Goal: Task Accomplishment & Management: Manage account settings

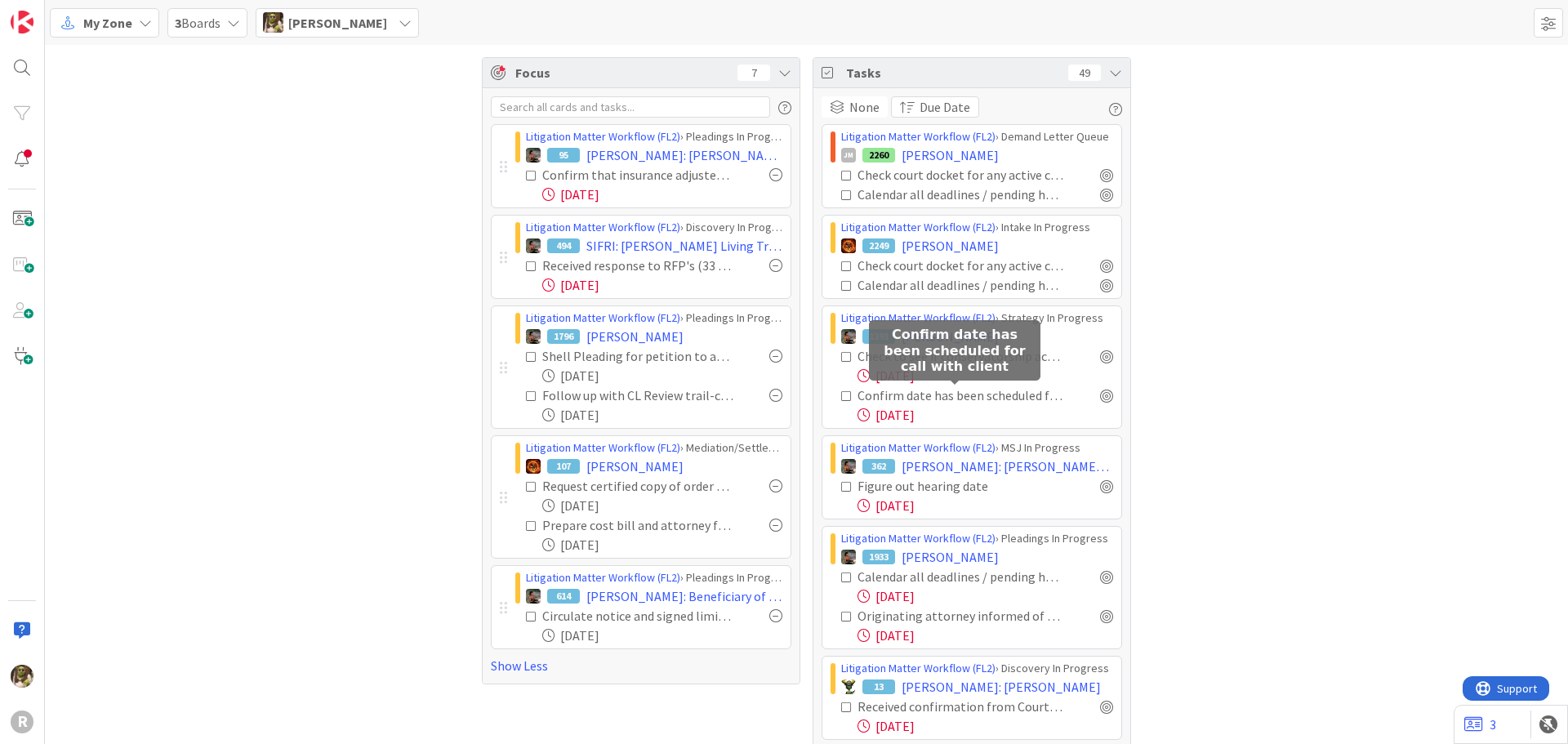
drag, startPoint x: 974, startPoint y: 400, endPoint x: 878, endPoint y: 402, distance: 96.0
click at [878, 402] on div "Confirm date has been scheduled for call with client" at bounding box center [960, 395] width 207 height 19
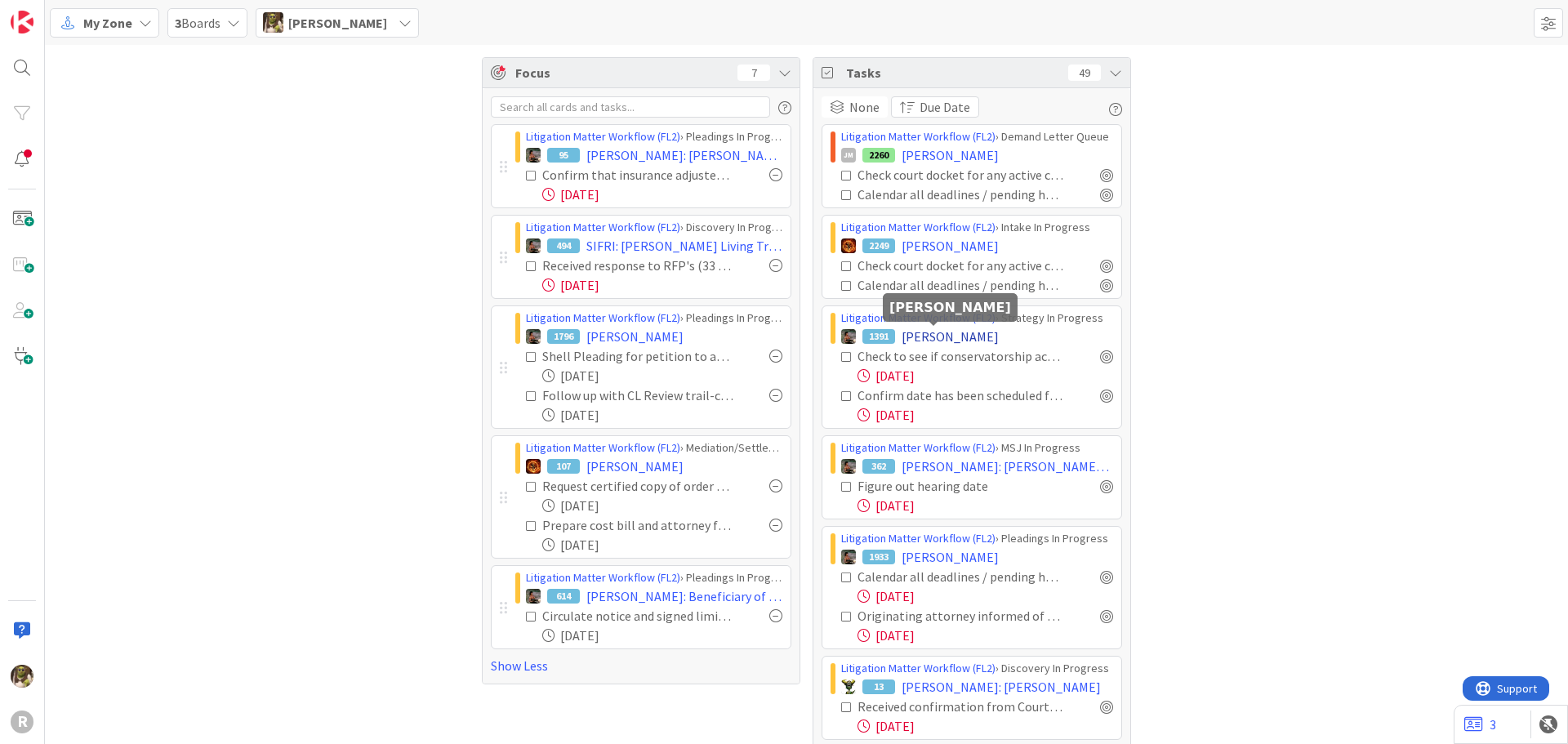
click at [920, 339] on span "[PERSON_NAME]" at bounding box center [949, 336] width 97 height 19
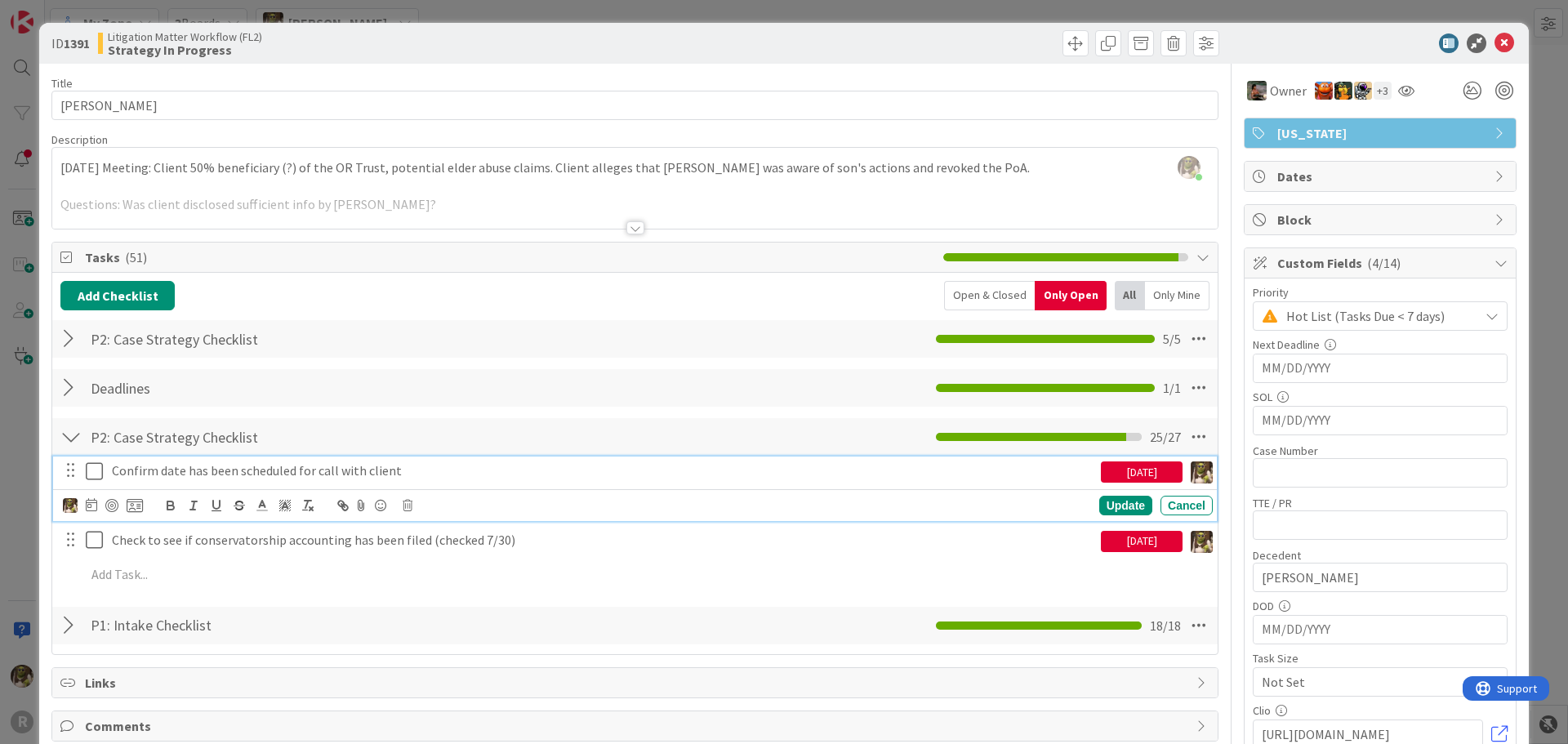
click at [208, 472] on p "Confirm date has been scheduled for call with client" at bounding box center [602, 470] width 982 height 19
click at [403, 506] on icon at bounding box center [407, 504] width 10 height 11
click at [435, 572] on div "Delete" at bounding box center [449, 575] width 60 height 30
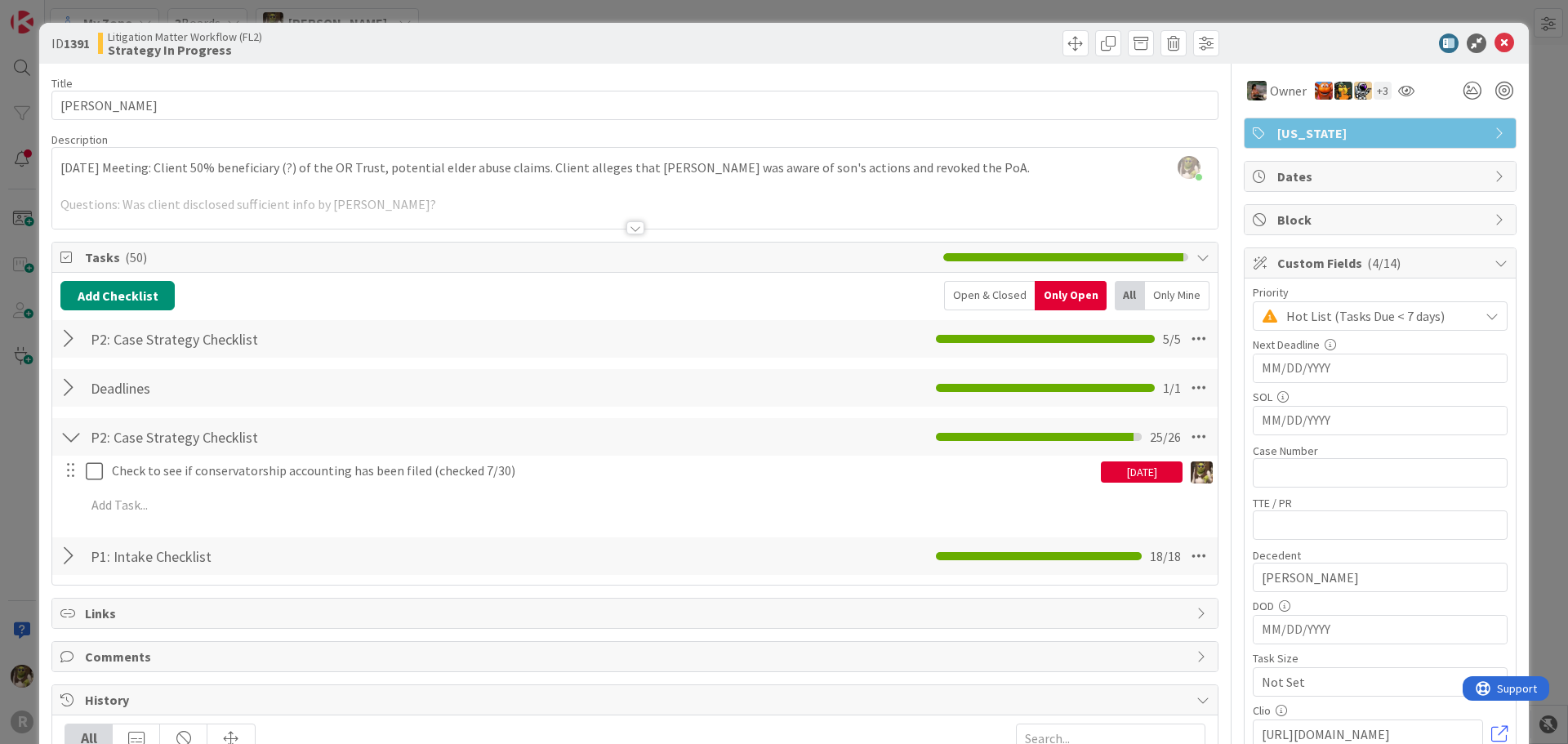
click at [627, 221] on div at bounding box center [635, 227] width 18 height 13
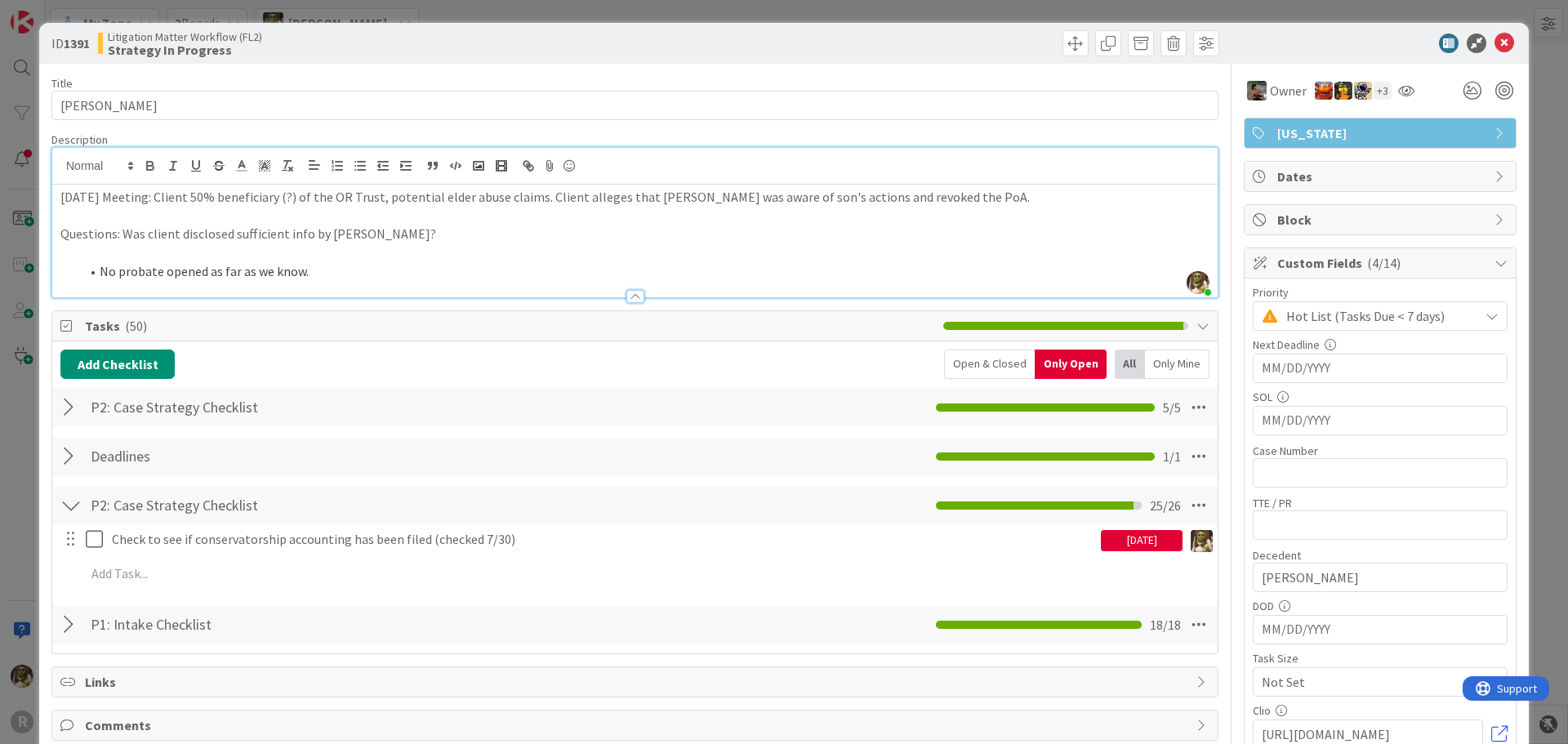
click at [1495, 40] on icon at bounding box center [1504, 43] width 19 height 19
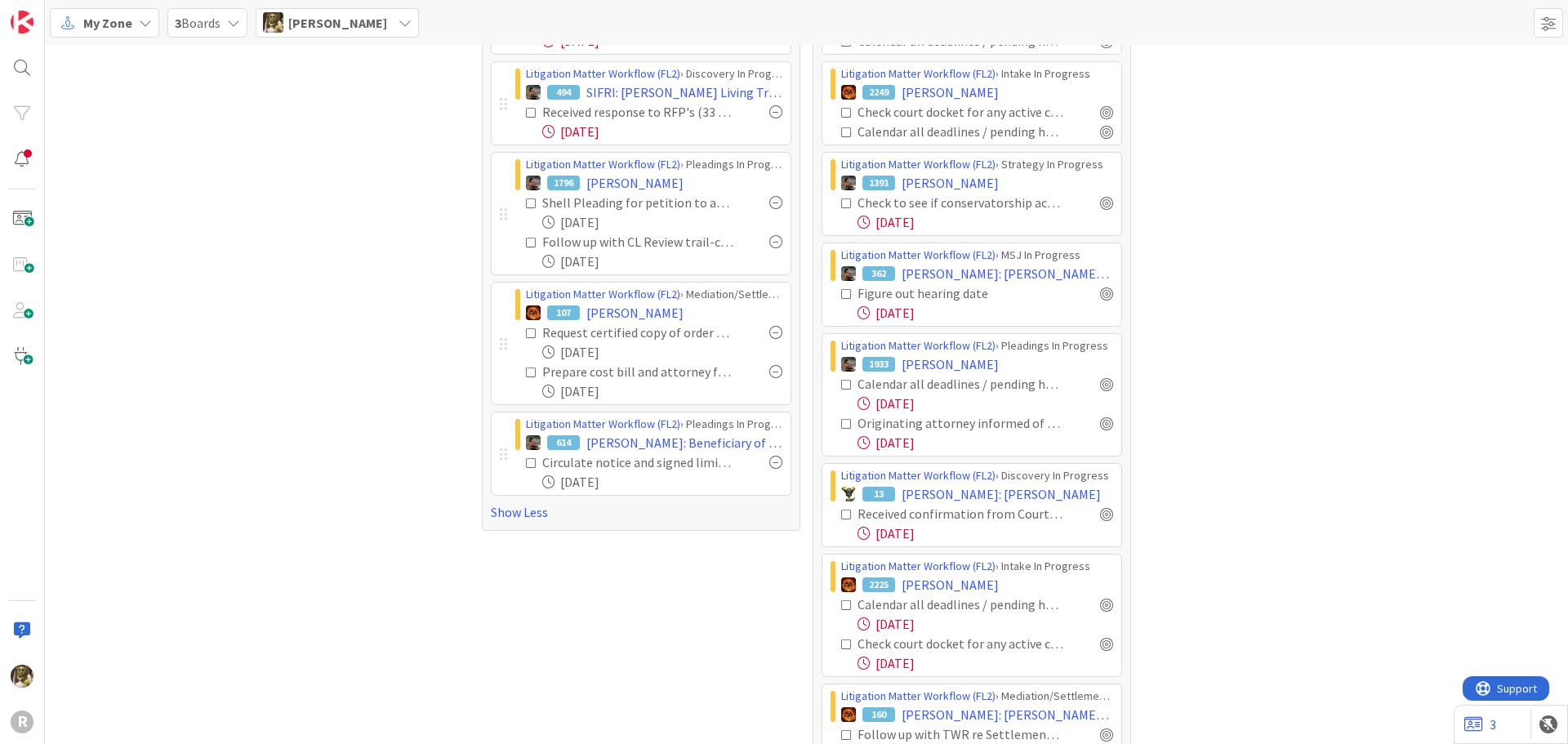
scroll to position [163, 0]
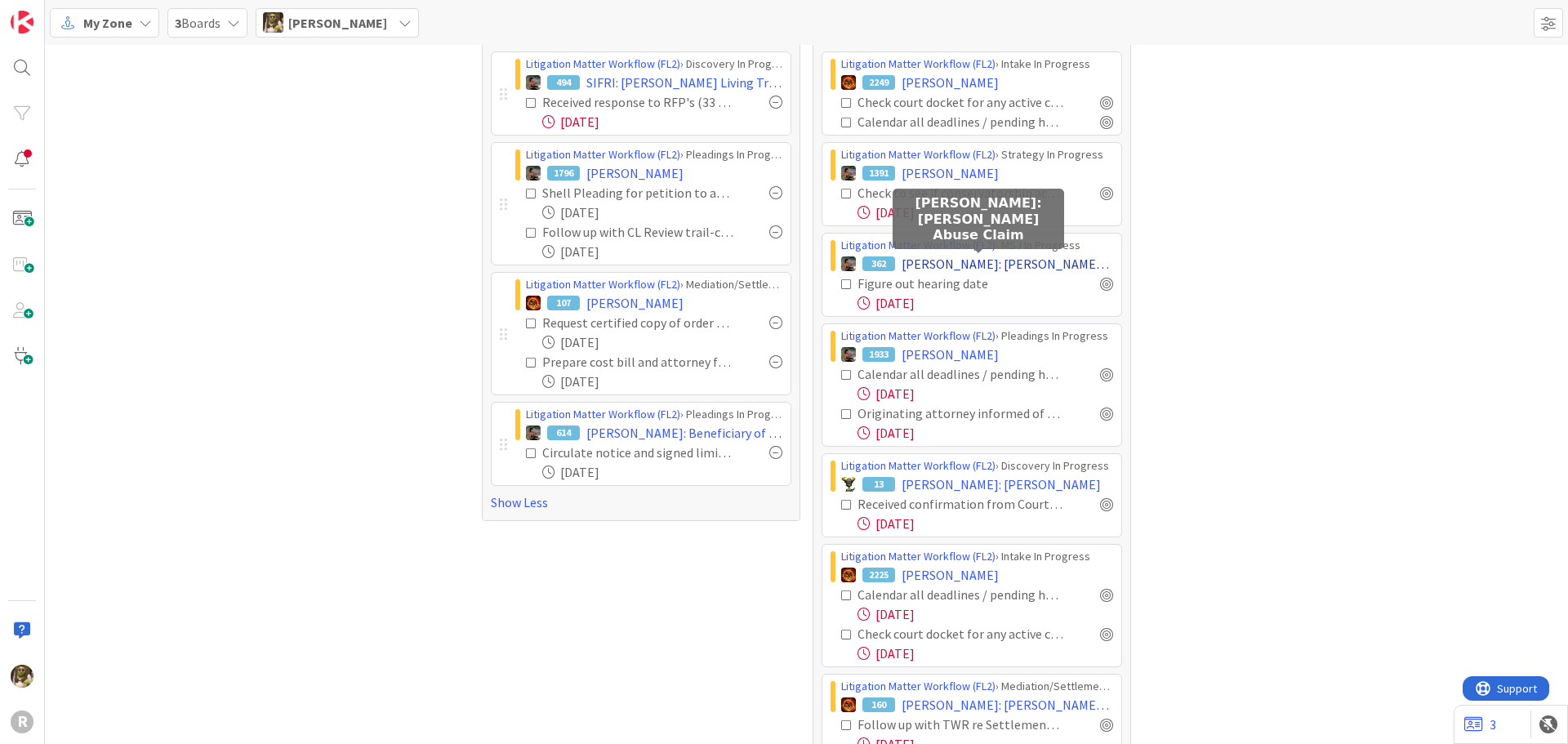
click at [1028, 260] on span "[PERSON_NAME]: [PERSON_NAME] Abuse Claim" at bounding box center [1007, 263] width 212 height 19
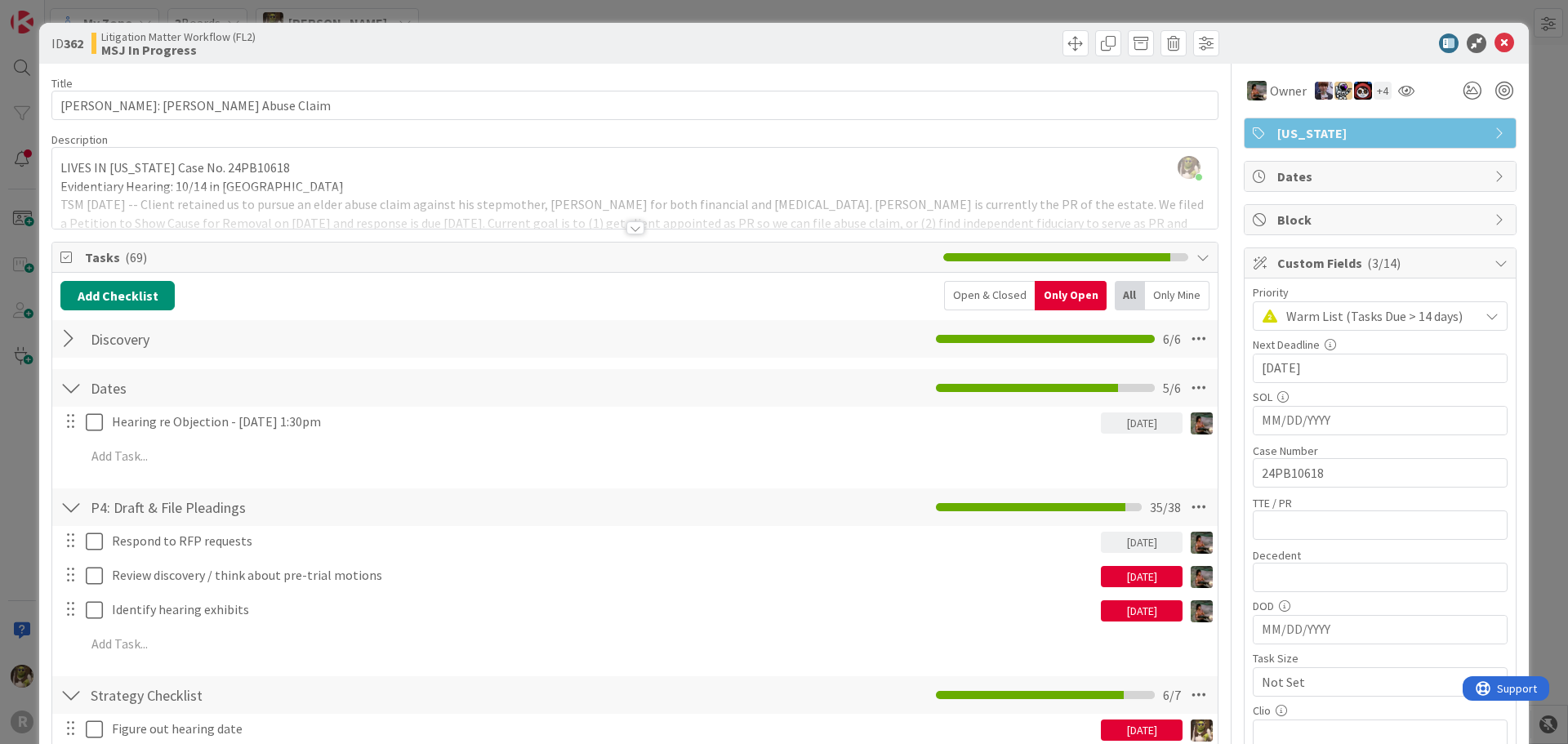
click at [629, 226] on div at bounding box center [635, 227] width 18 height 13
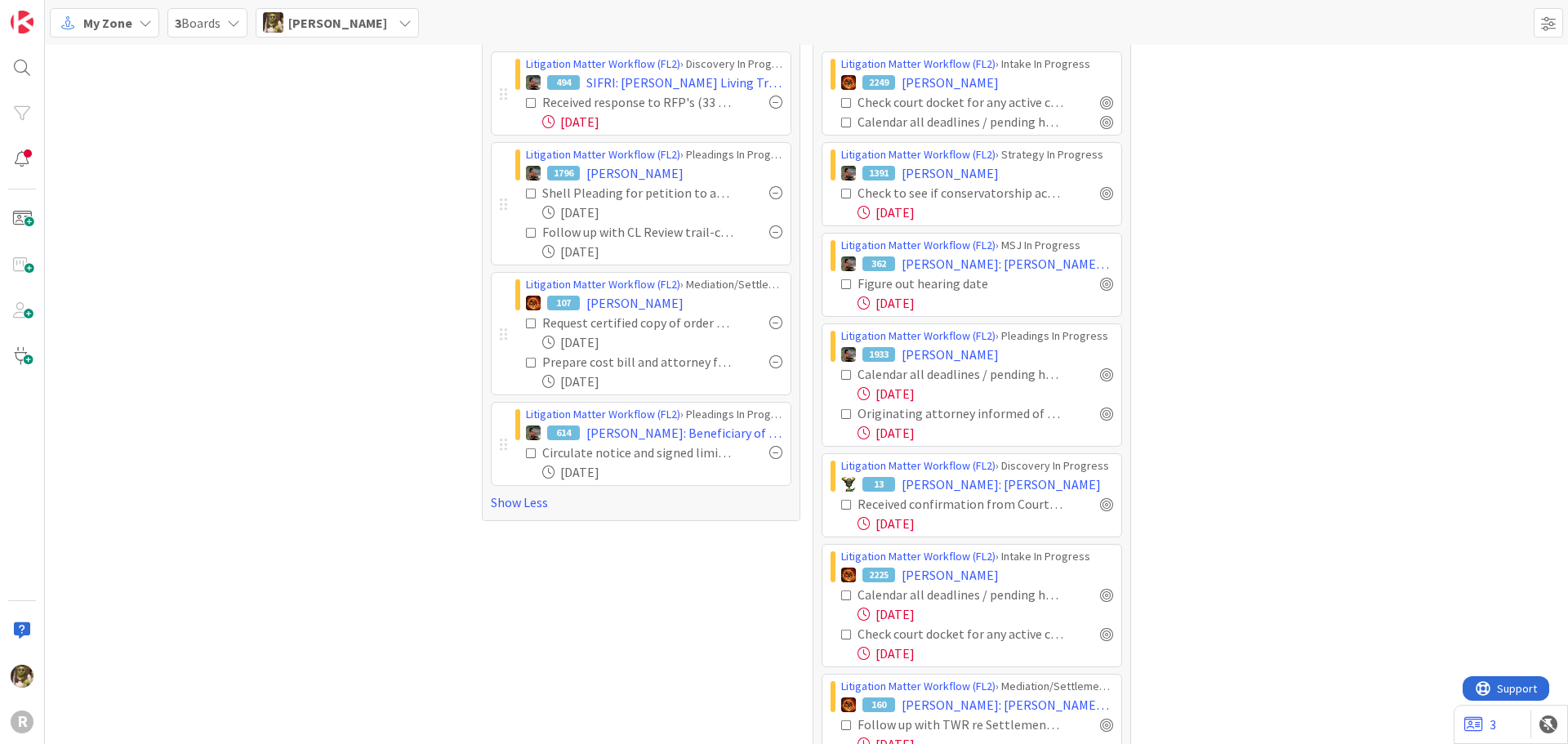
click at [841, 281] on icon at bounding box center [846, 283] width 11 height 11
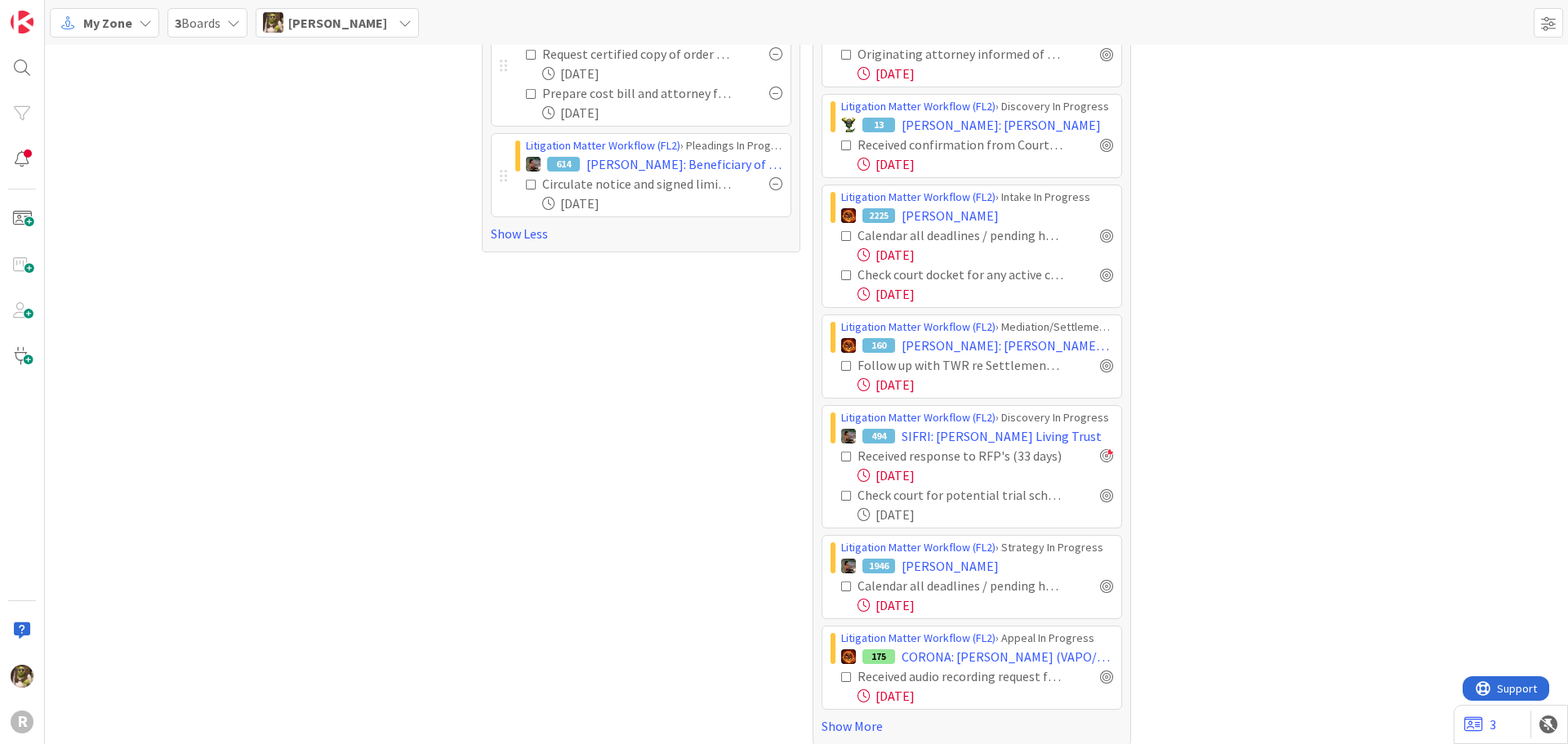
scroll to position [445, 0]
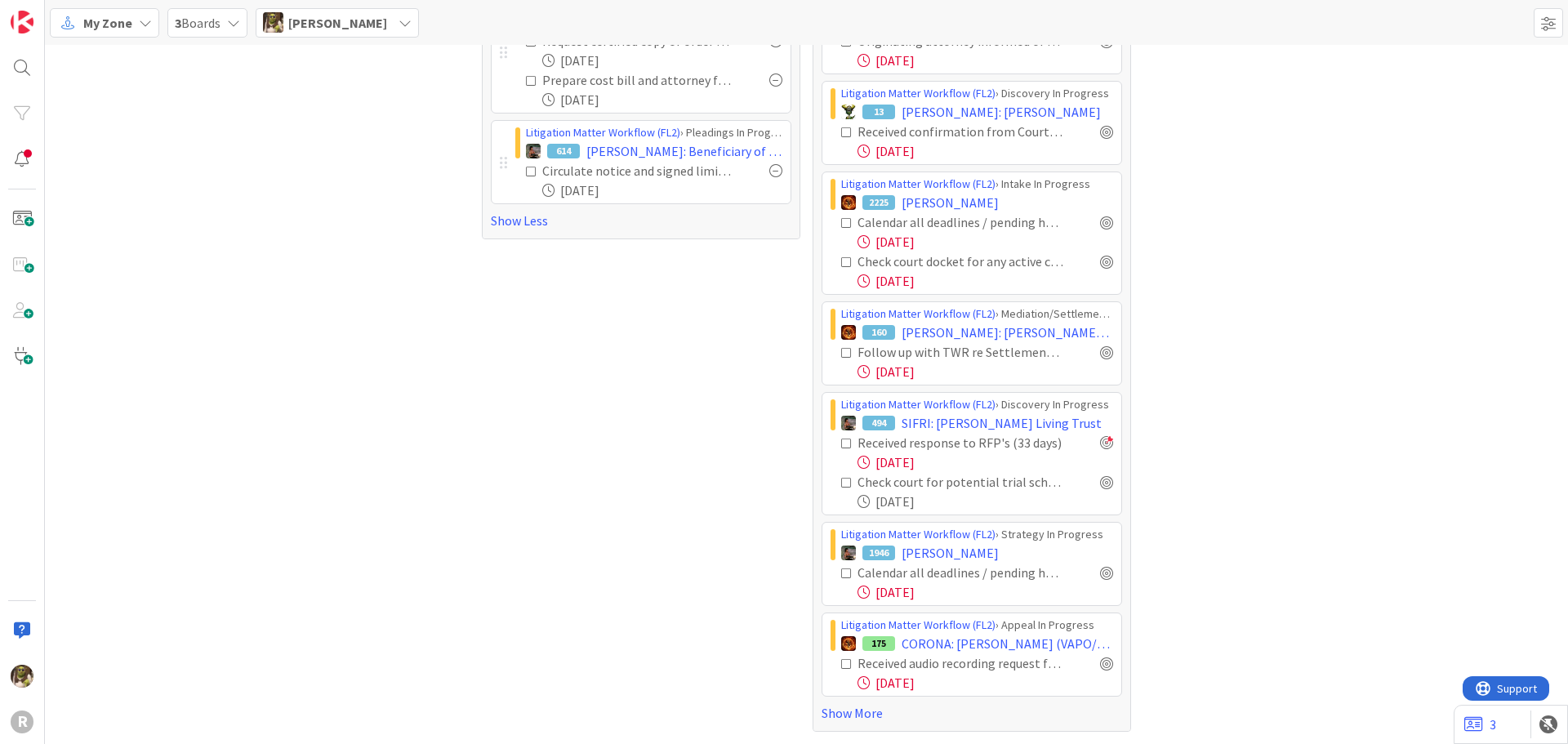
click at [870, 726] on div "None Due Date Litigation Matter Workflow (FL2) › Demand Letter Queue JM 2260 [P…" at bounding box center [972, 187] width 317 height 1087
click at [827, 711] on link "Show More" at bounding box center [972, 713] width 301 height 19
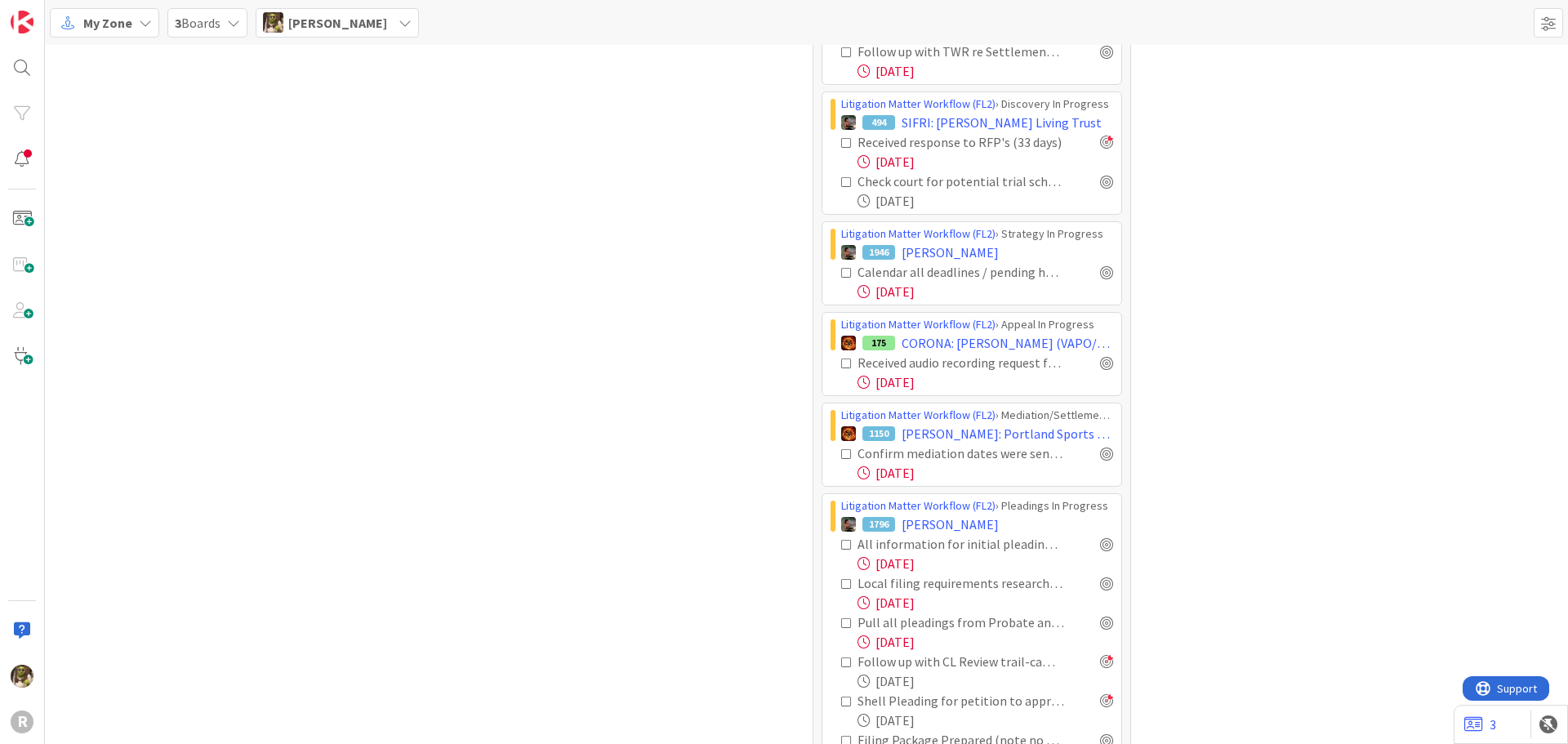
scroll to position [771, 0]
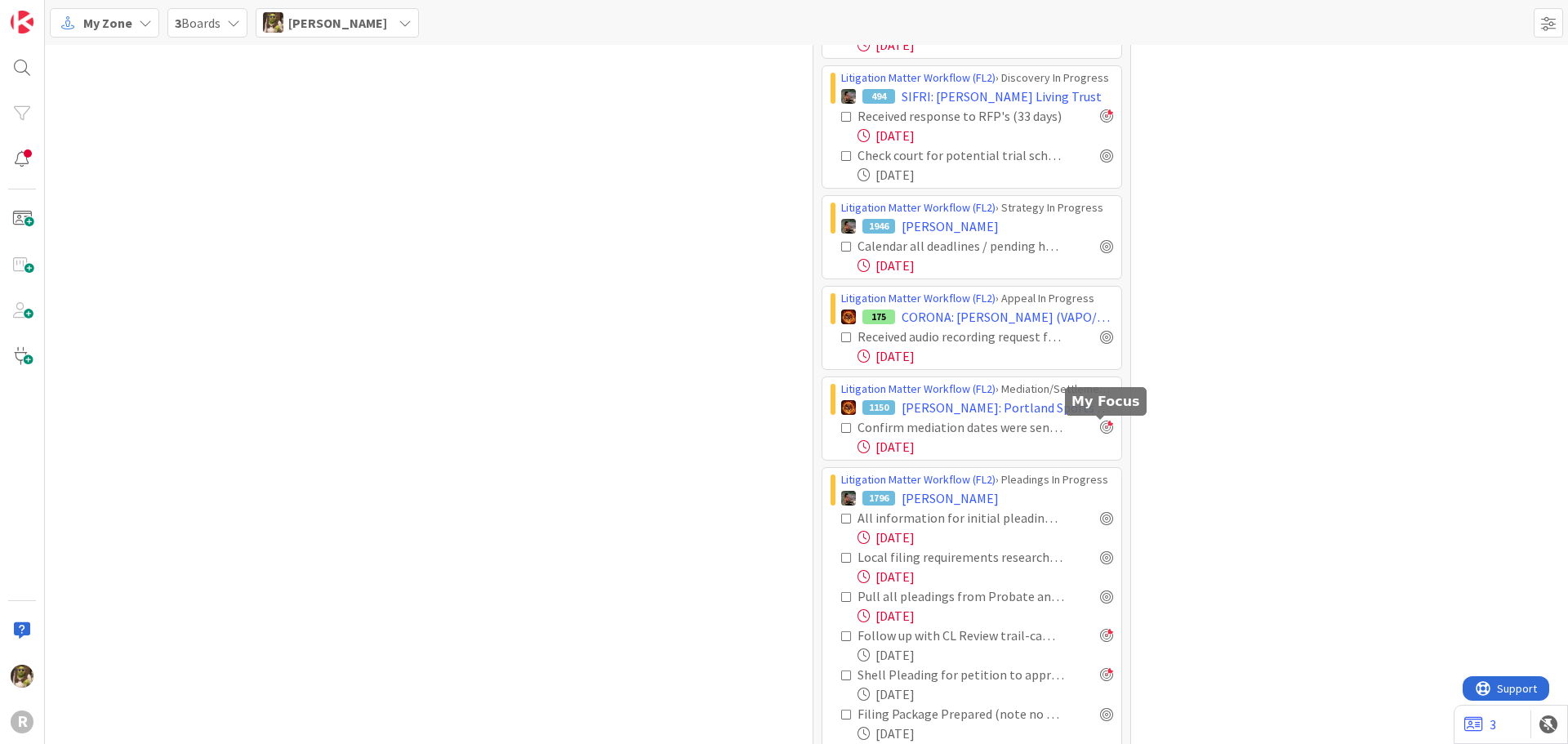
click at [1102, 428] on div at bounding box center [1106, 426] width 13 height 13
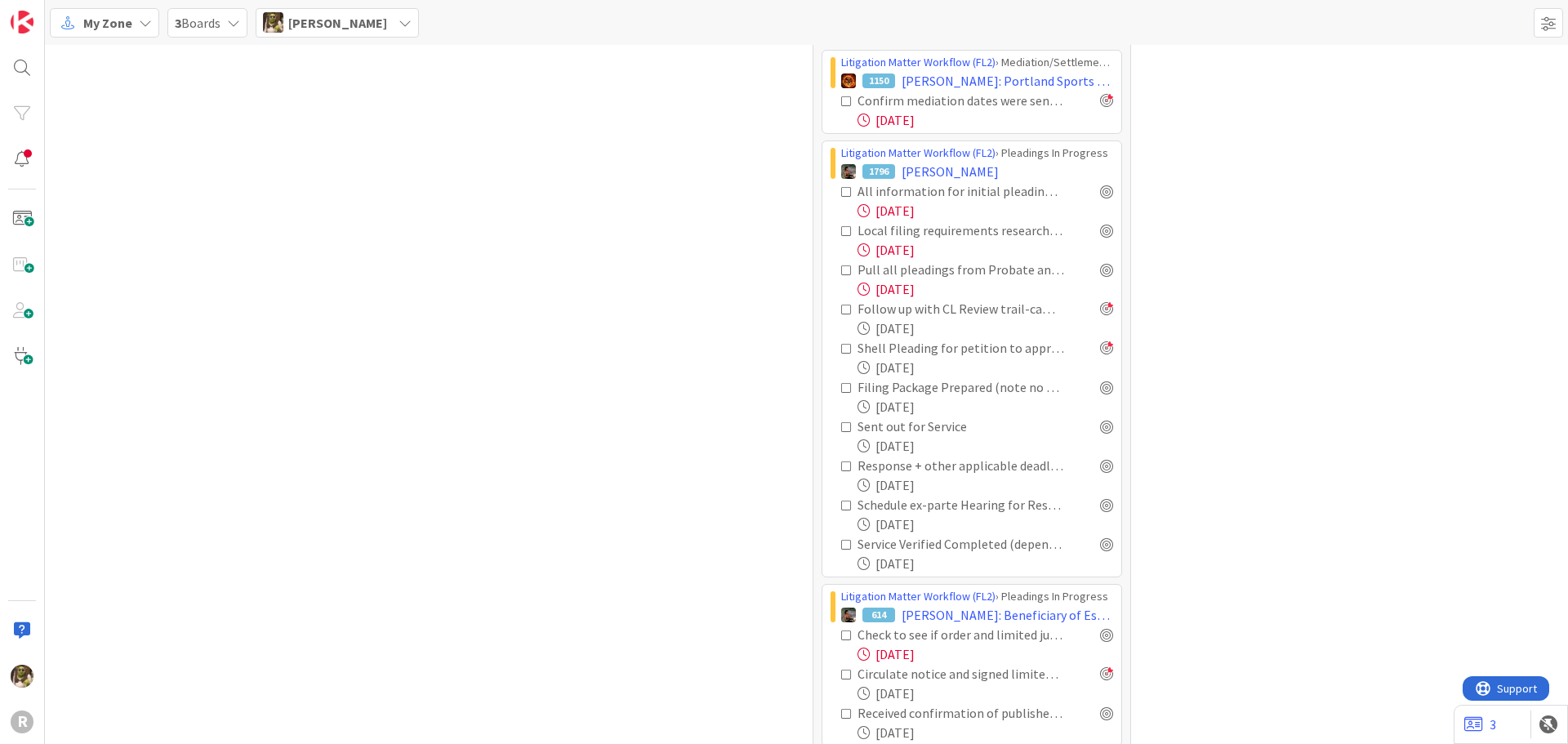
scroll to position [1016, 0]
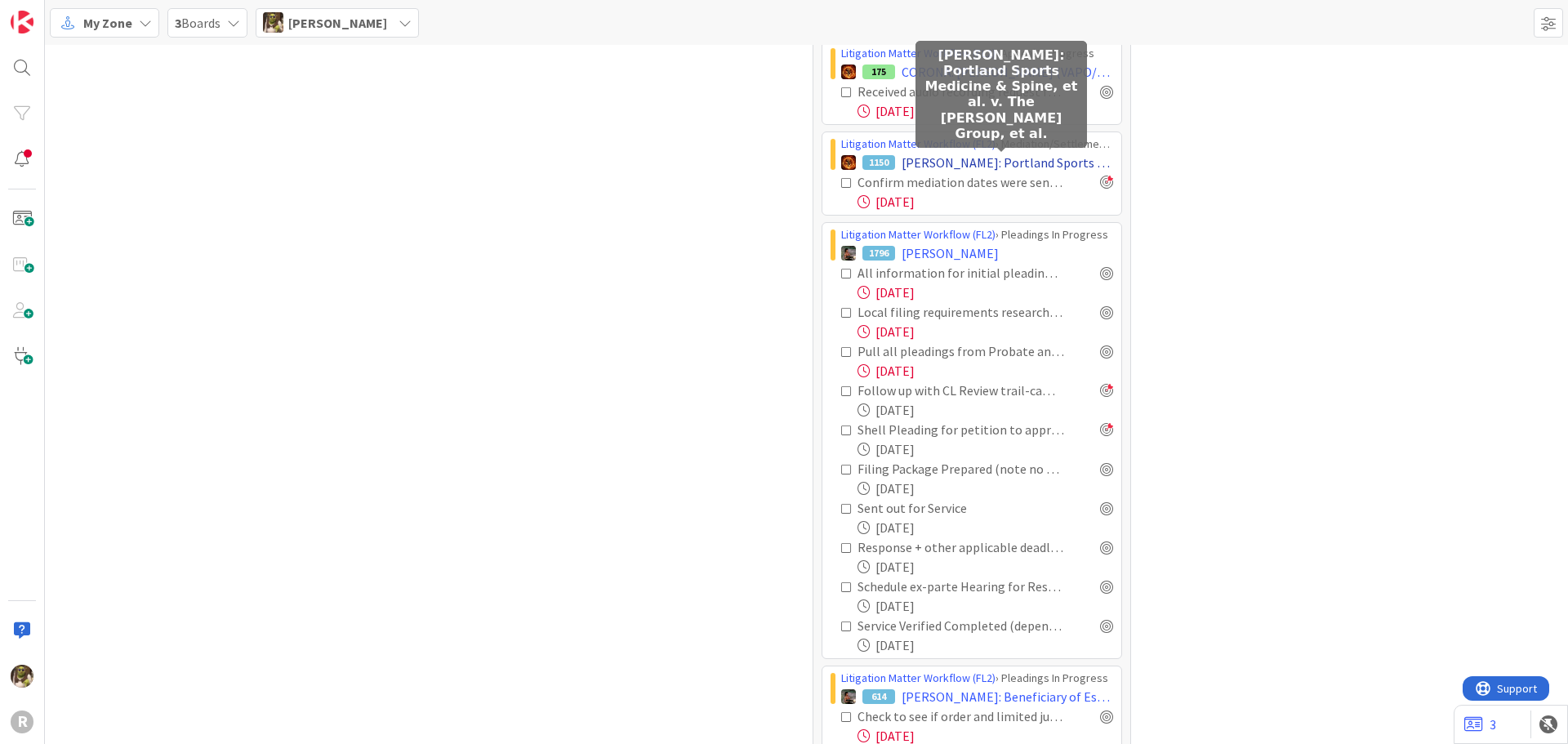
click at [948, 165] on span "[PERSON_NAME]: Portland Sports Medicine & Spine, et al. v. The [PERSON_NAME] Gr…" at bounding box center [1007, 162] width 212 height 19
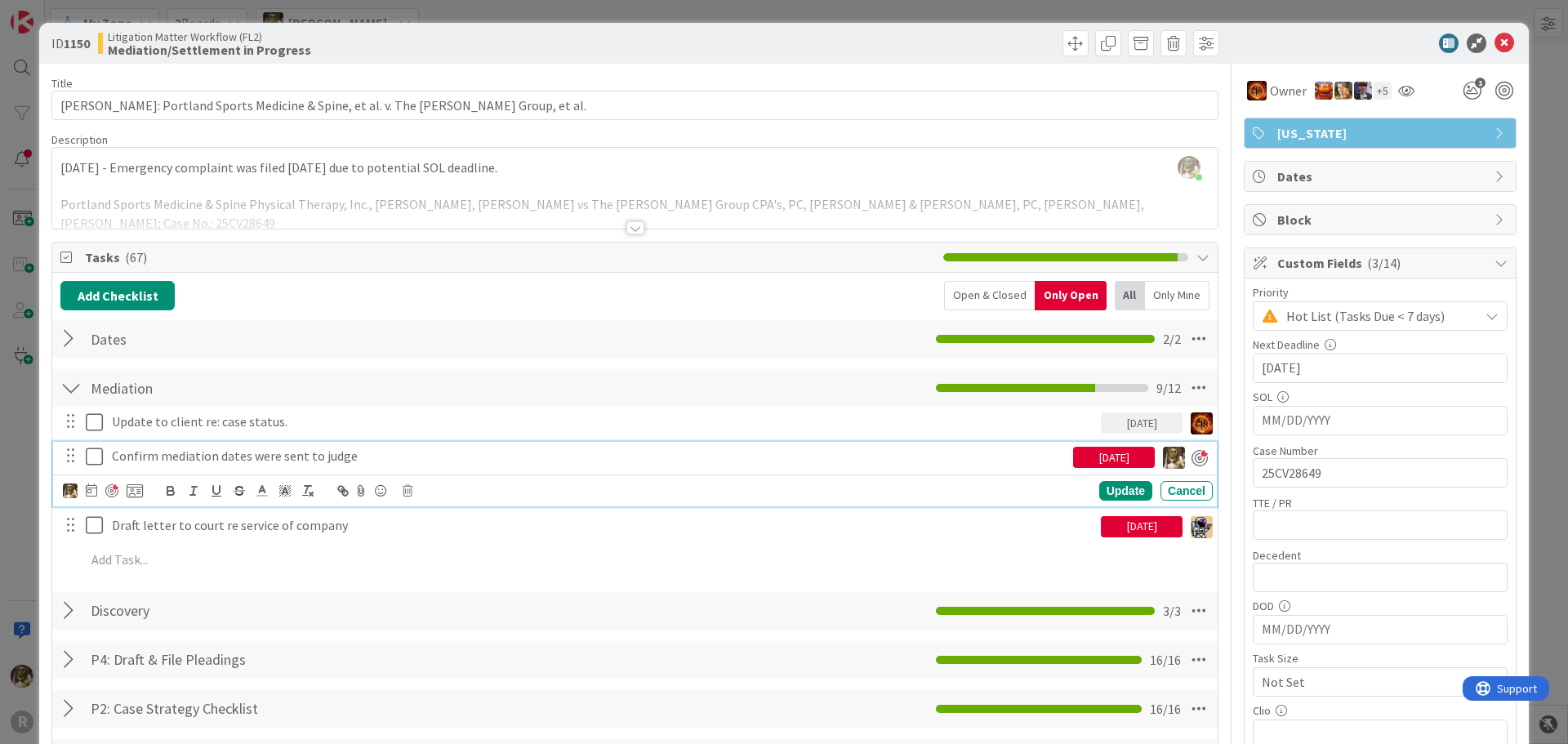
click at [336, 459] on p "Confirm mediation dates were sent to judge" at bounding box center [588, 456] width 954 height 19
click at [1495, 45] on icon at bounding box center [1504, 43] width 19 height 19
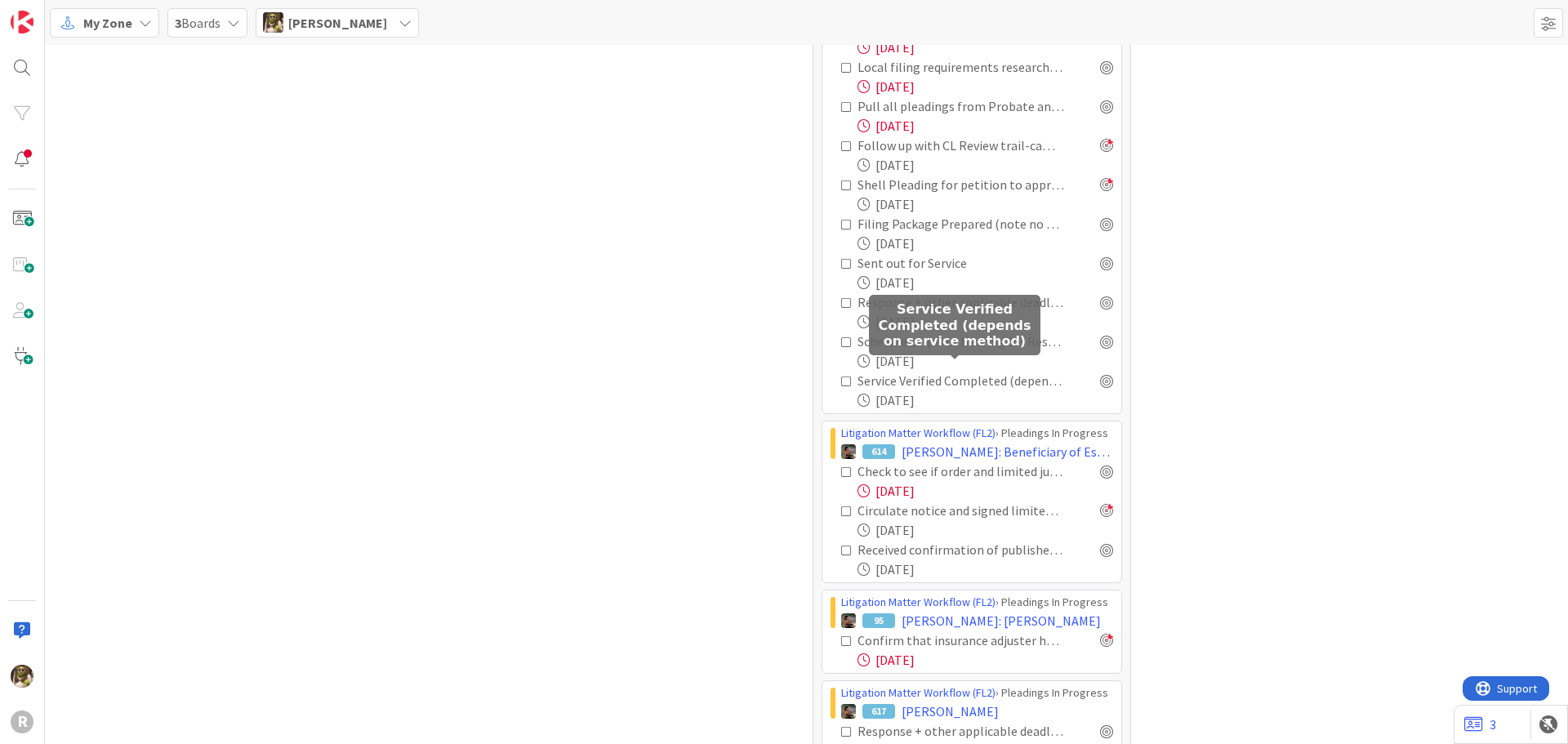
scroll to position [1343, 0]
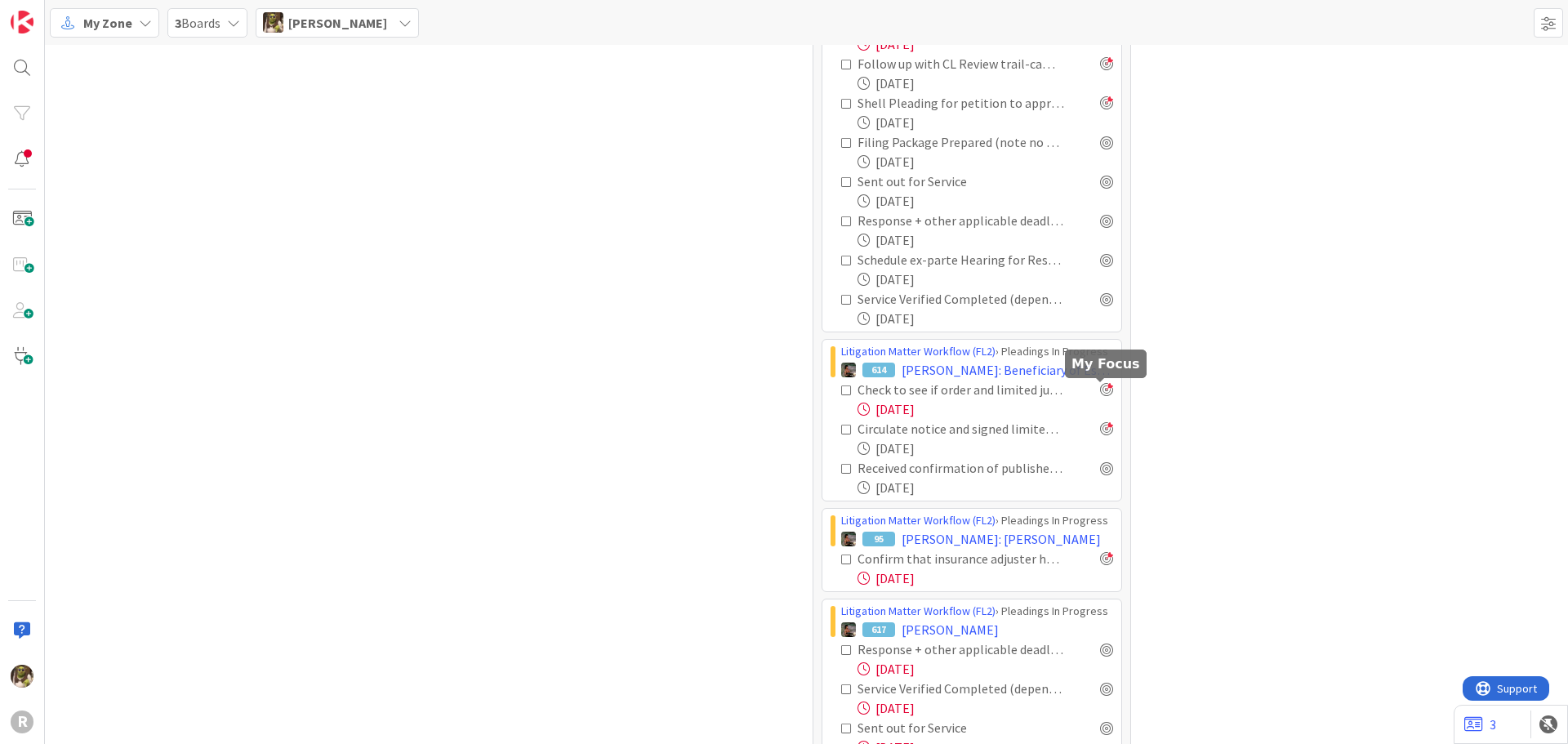
click at [1103, 389] on div at bounding box center [1106, 389] width 13 height 13
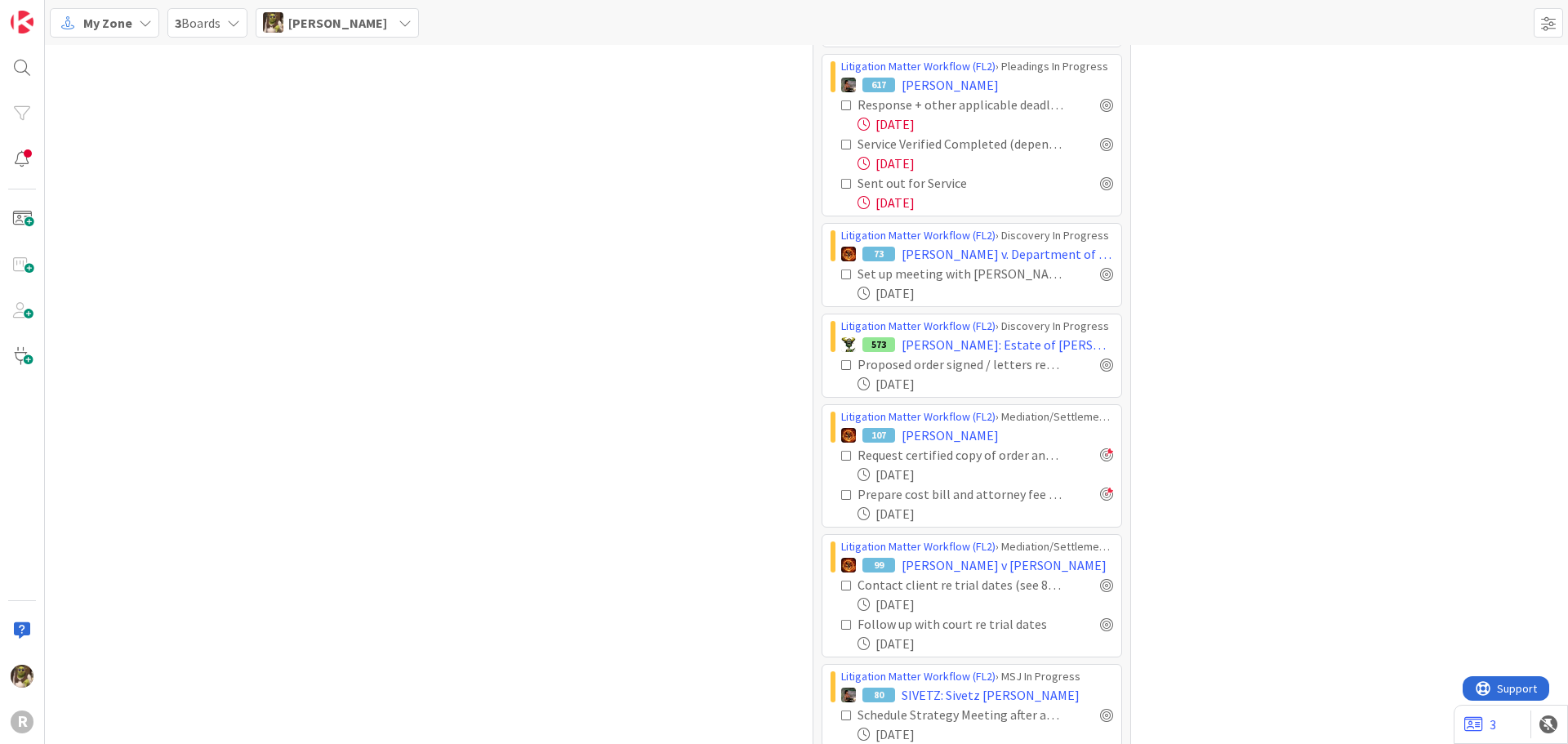
scroll to position [1914, 0]
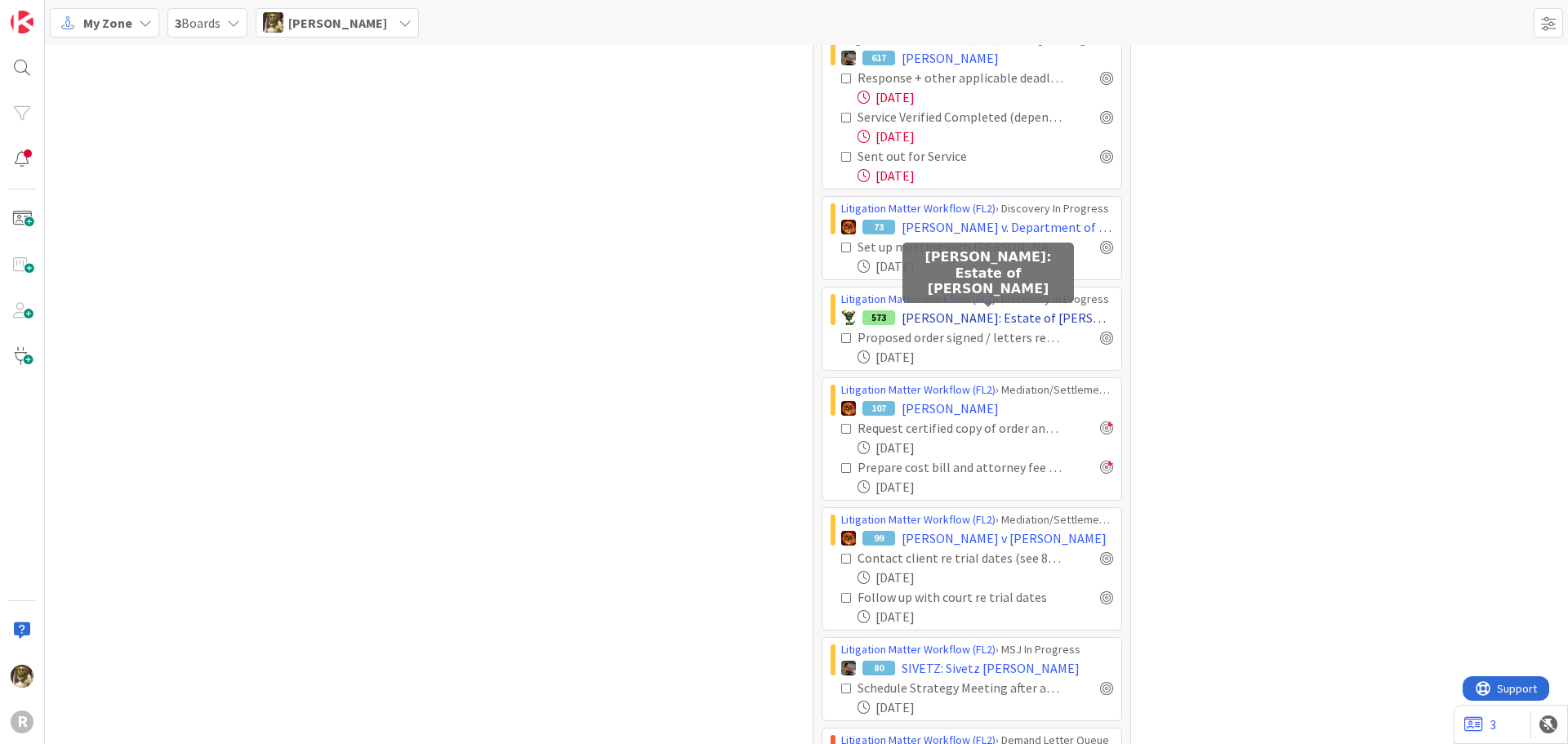
click at [1028, 313] on span "[PERSON_NAME]: Estate of [PERSON_NAME]" at bounding box center [1007, 317] width 212 height 19
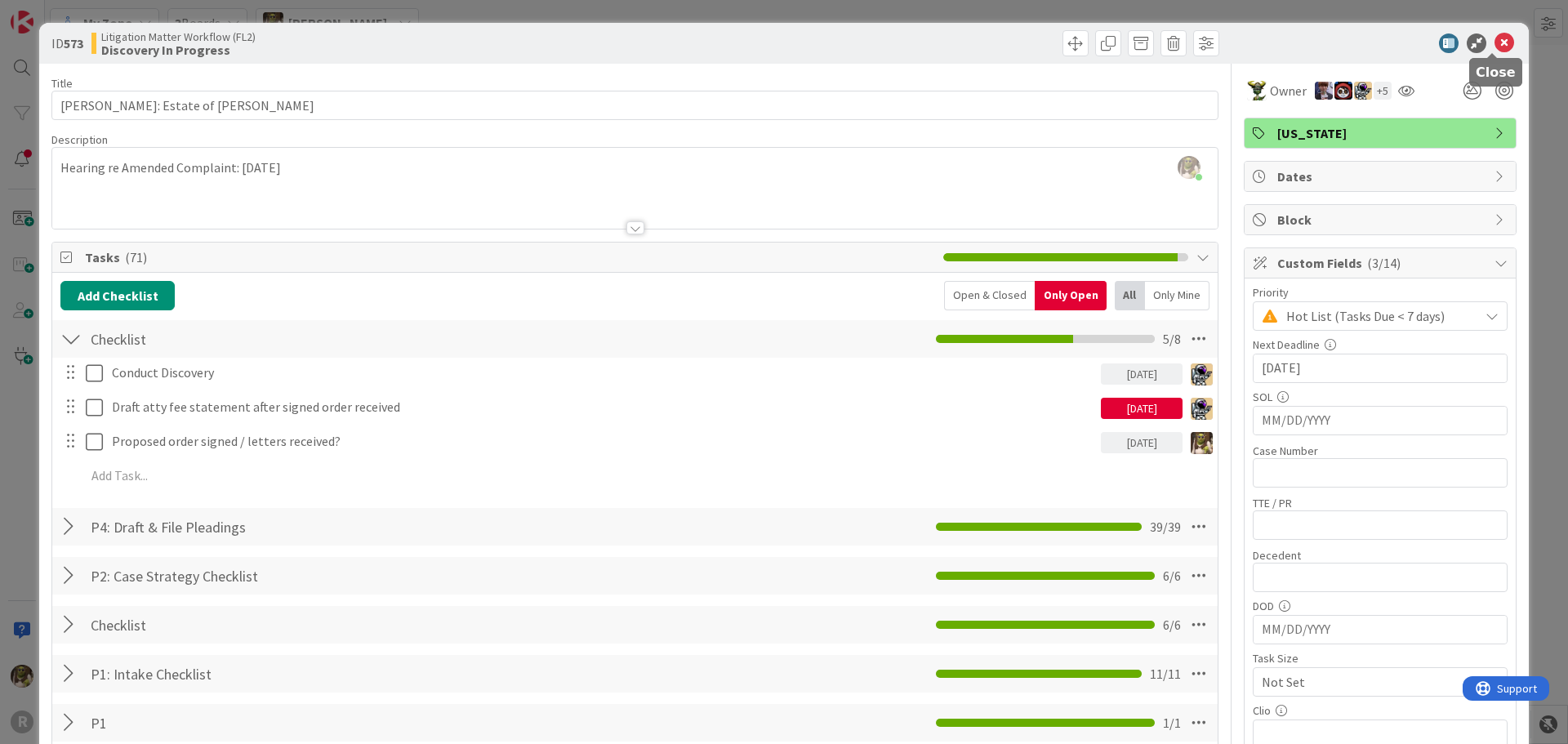
click at [1495, 34] on icon at bounding box center [1504, 43] width 19 height 19
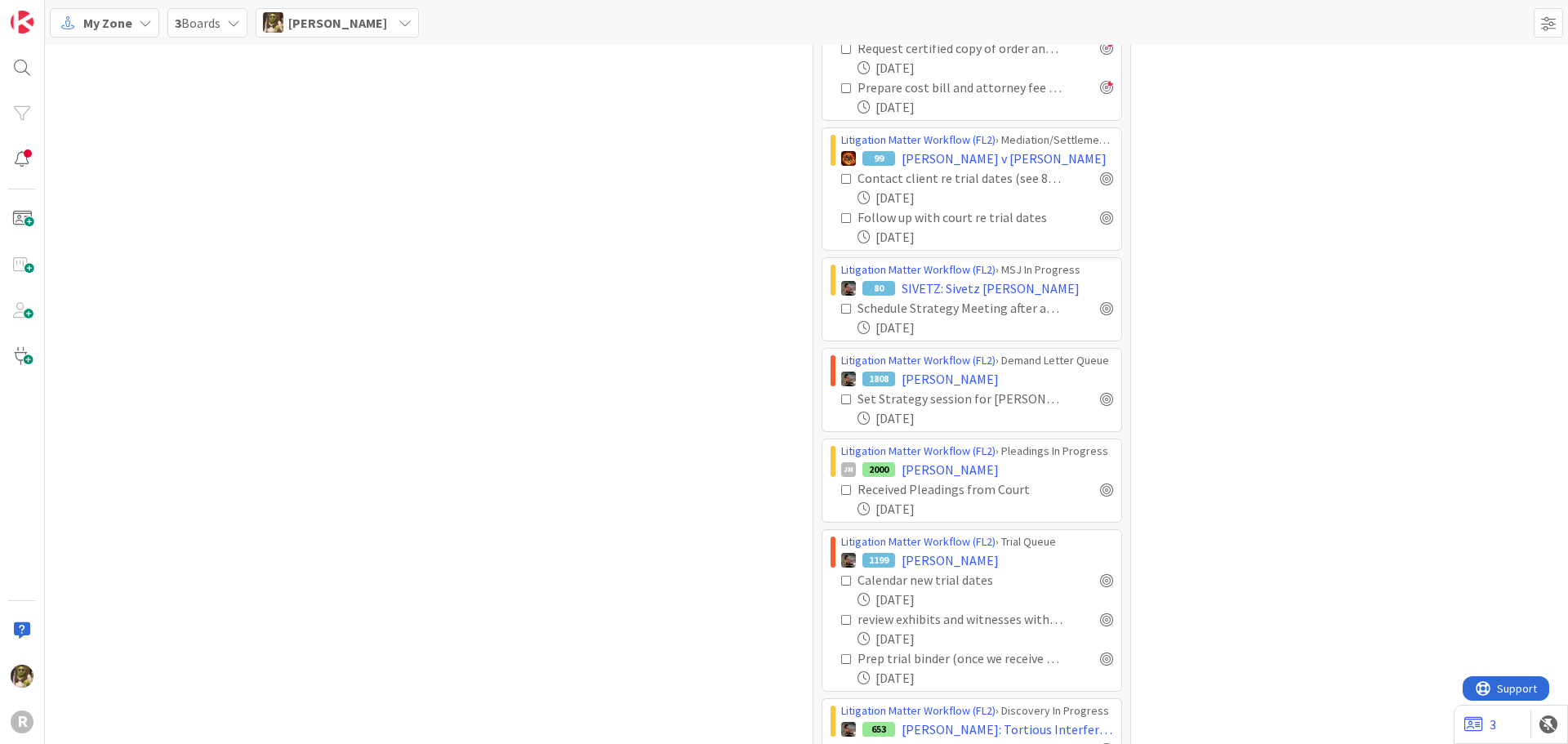
scroll to position [2322, 0]
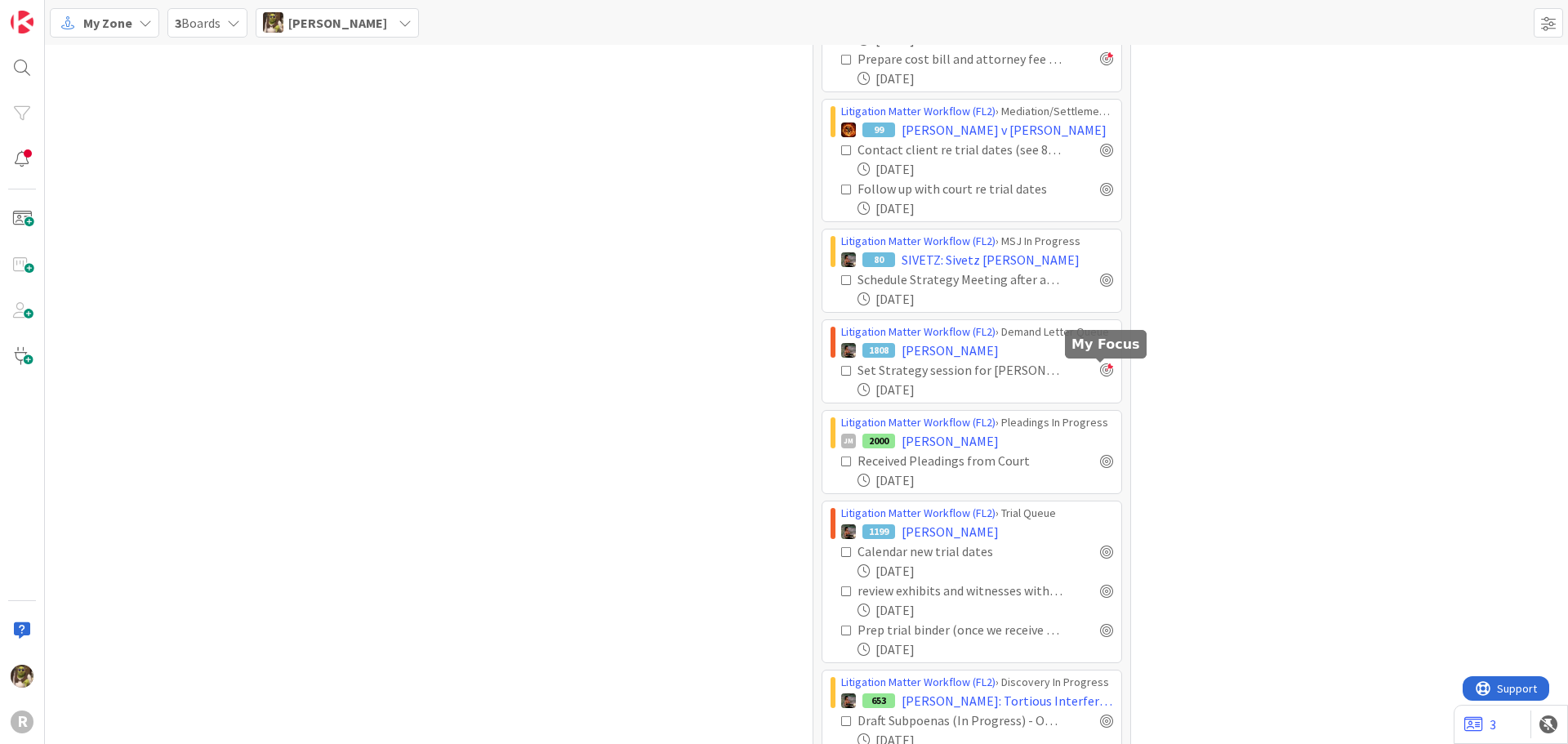
click at [1101, 371] on div at bounding box center [1106, 369] width 13 height 13
